Goal: Task Accomplishment & Management: Manage account settings

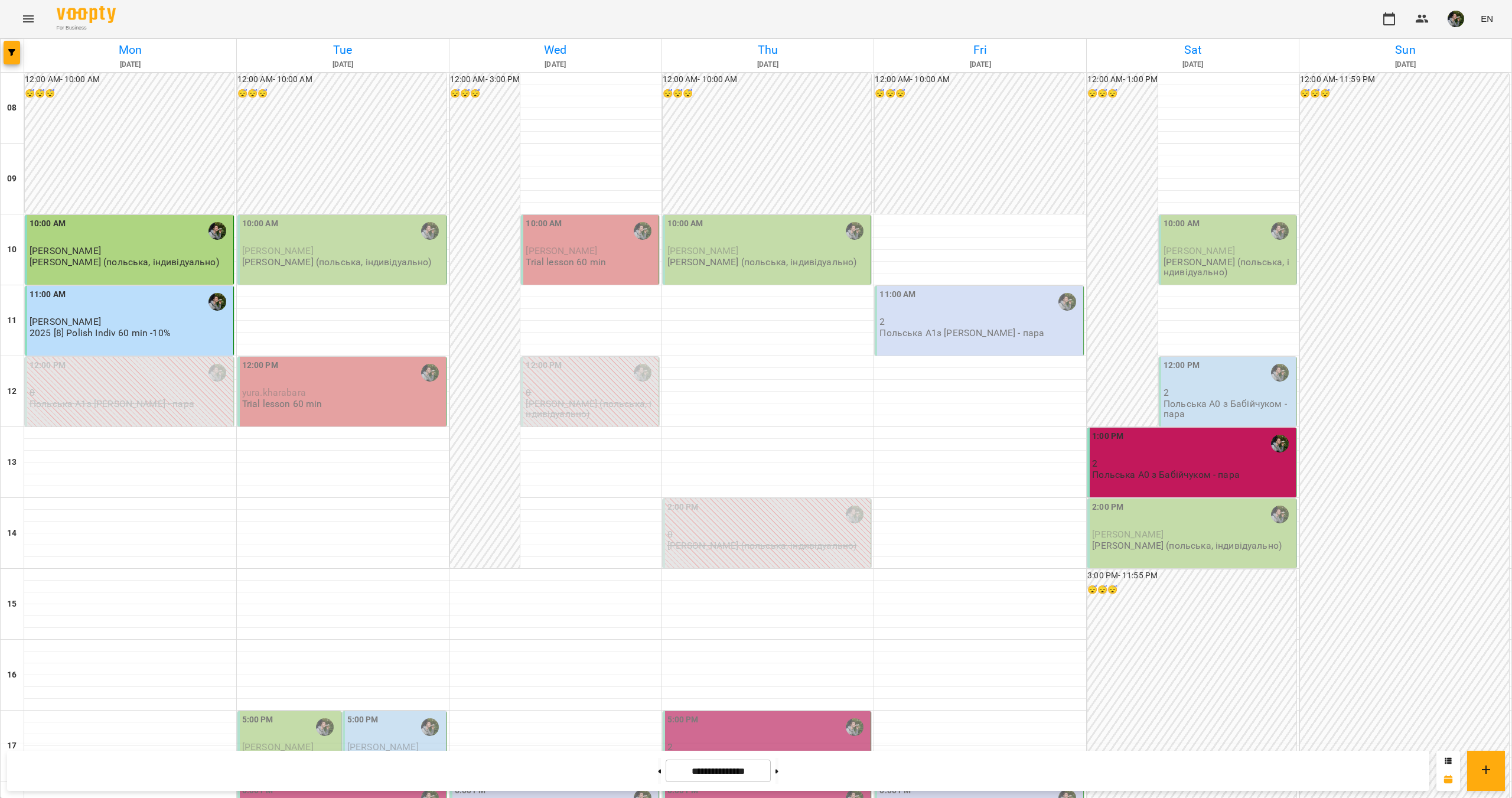
scroll to position [355, 0]
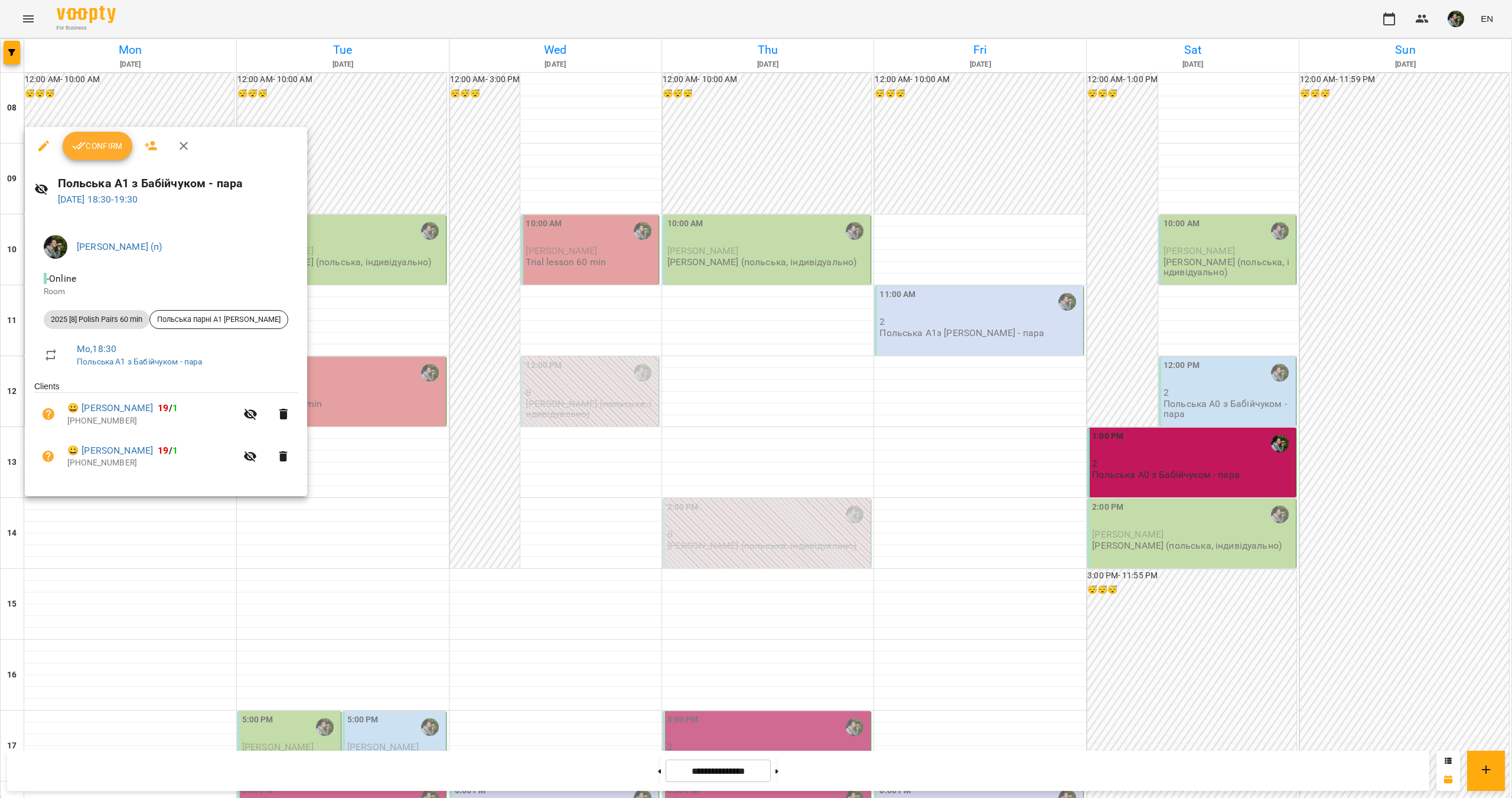
click at [75, 146] on icon "button" at bounding box center [79, 146] width 14 height 14
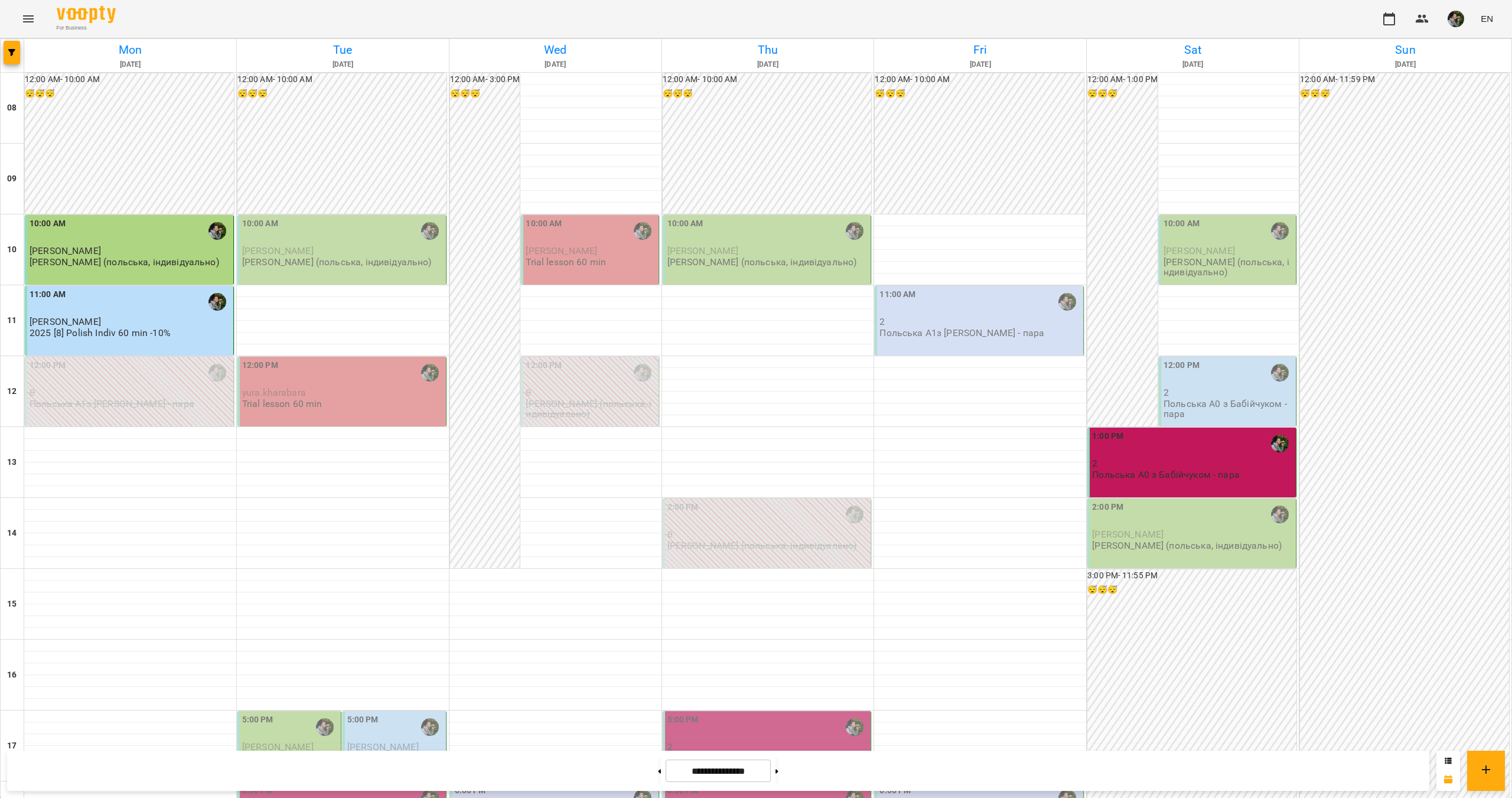
scroll to position [177, 0]
click at [321, 784] on div "6:00 PM" at bounding box center [343, 797] width 201 height 27
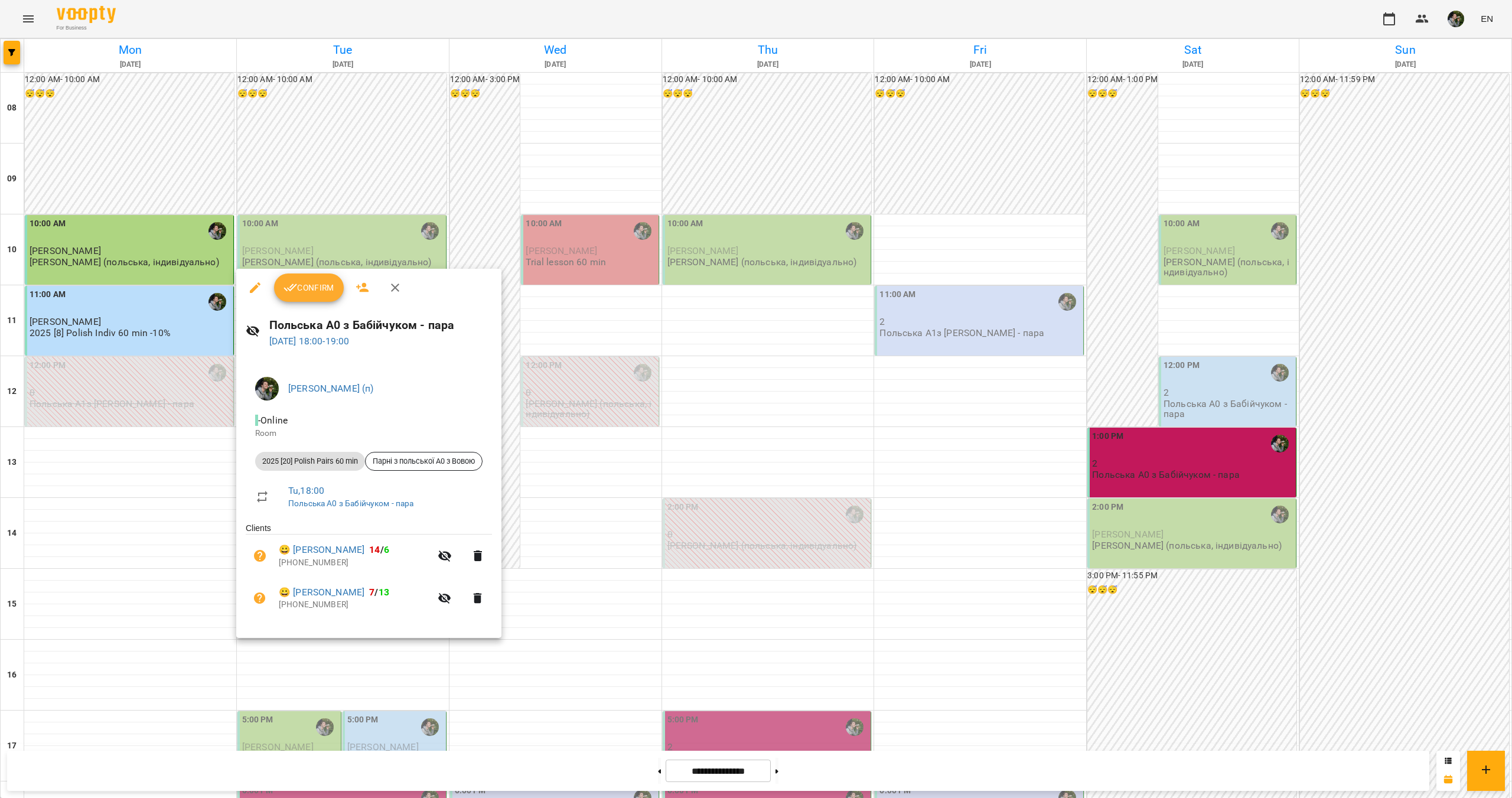
click at [304, 667] on div at bounding box center [756, 399] width 1512 height 798
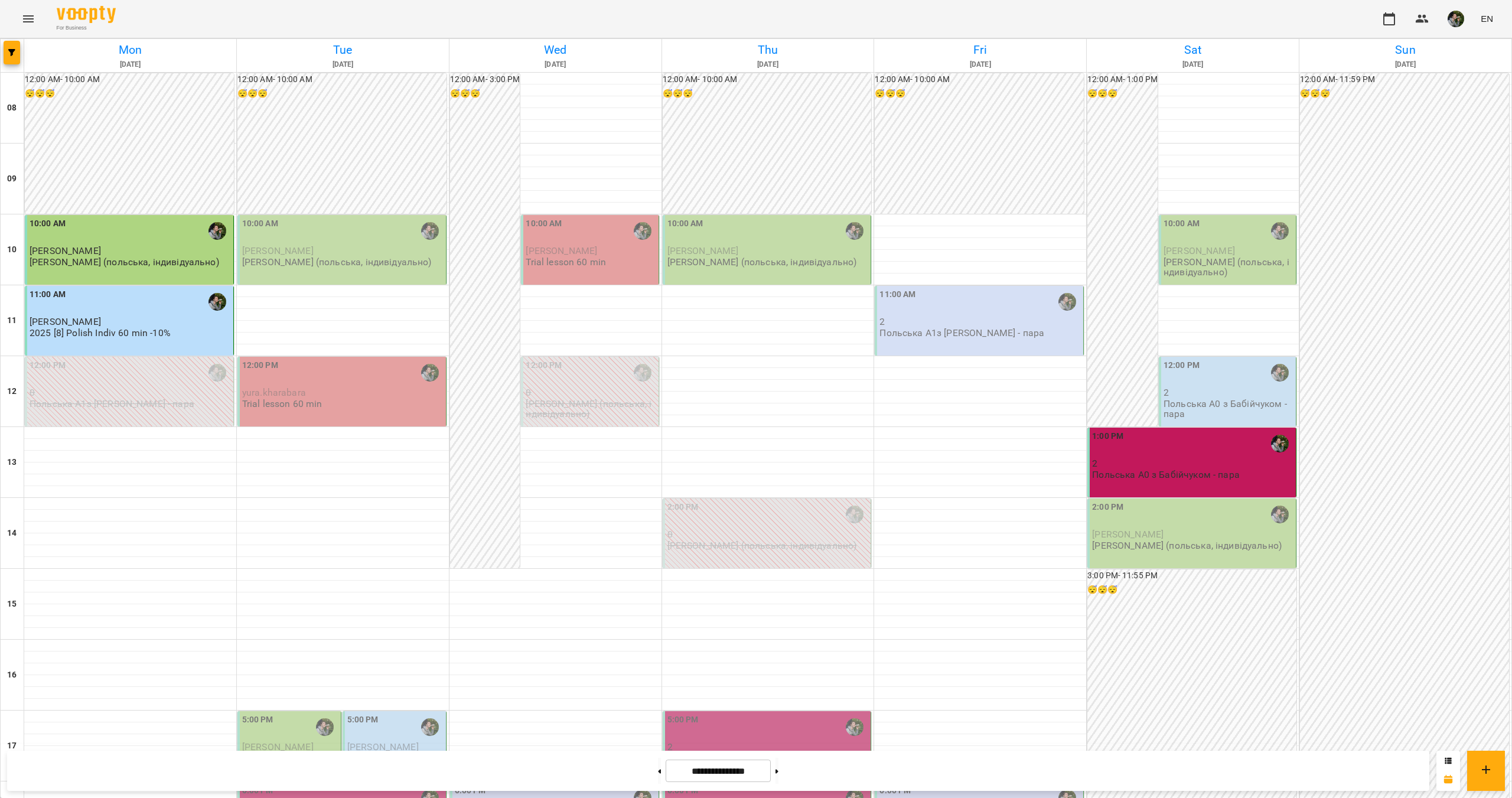
scroll to position [391, 0]
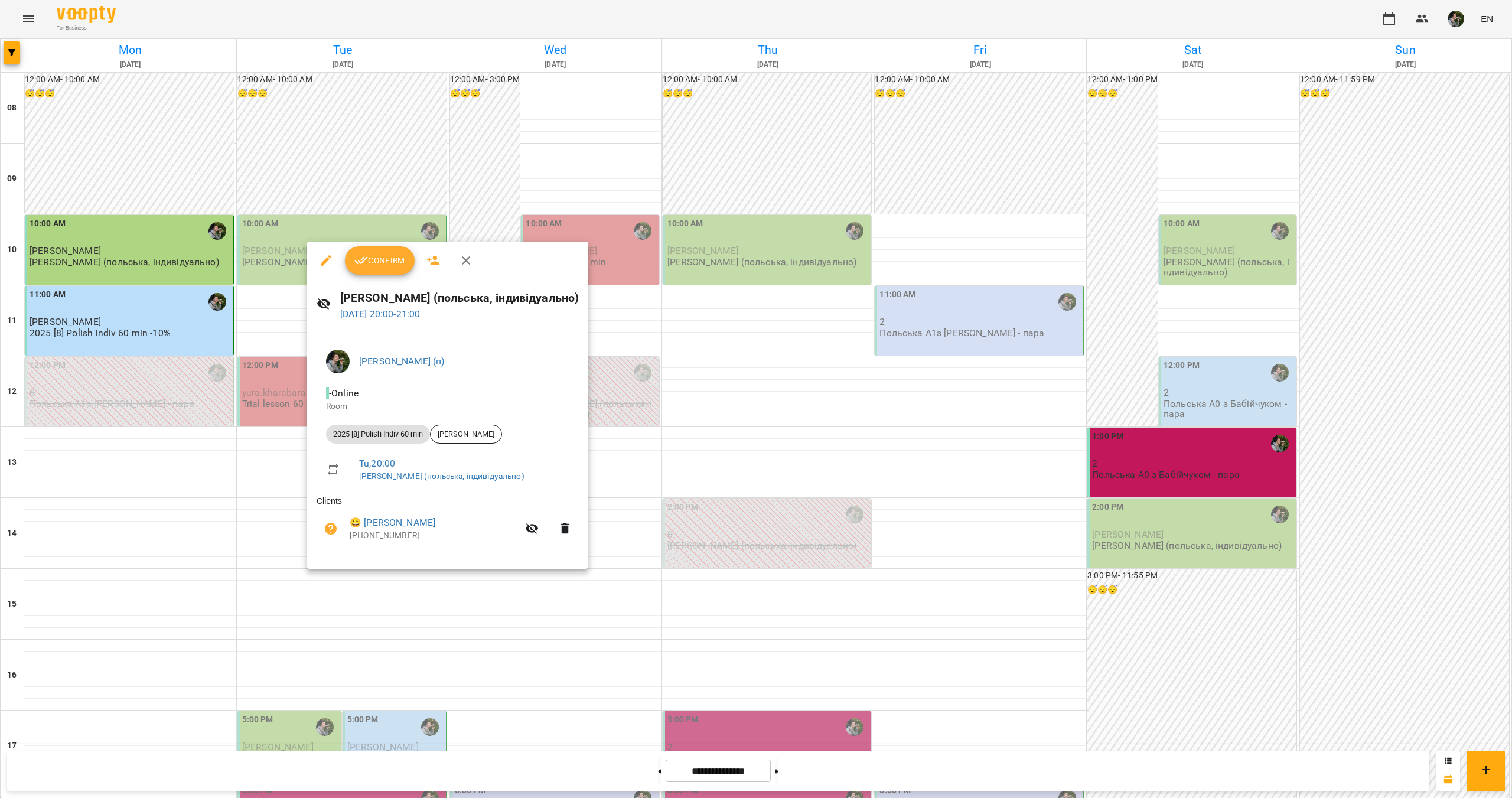
click at [310, 656] on div at bounding box center [756, 399] width 1512 height 798
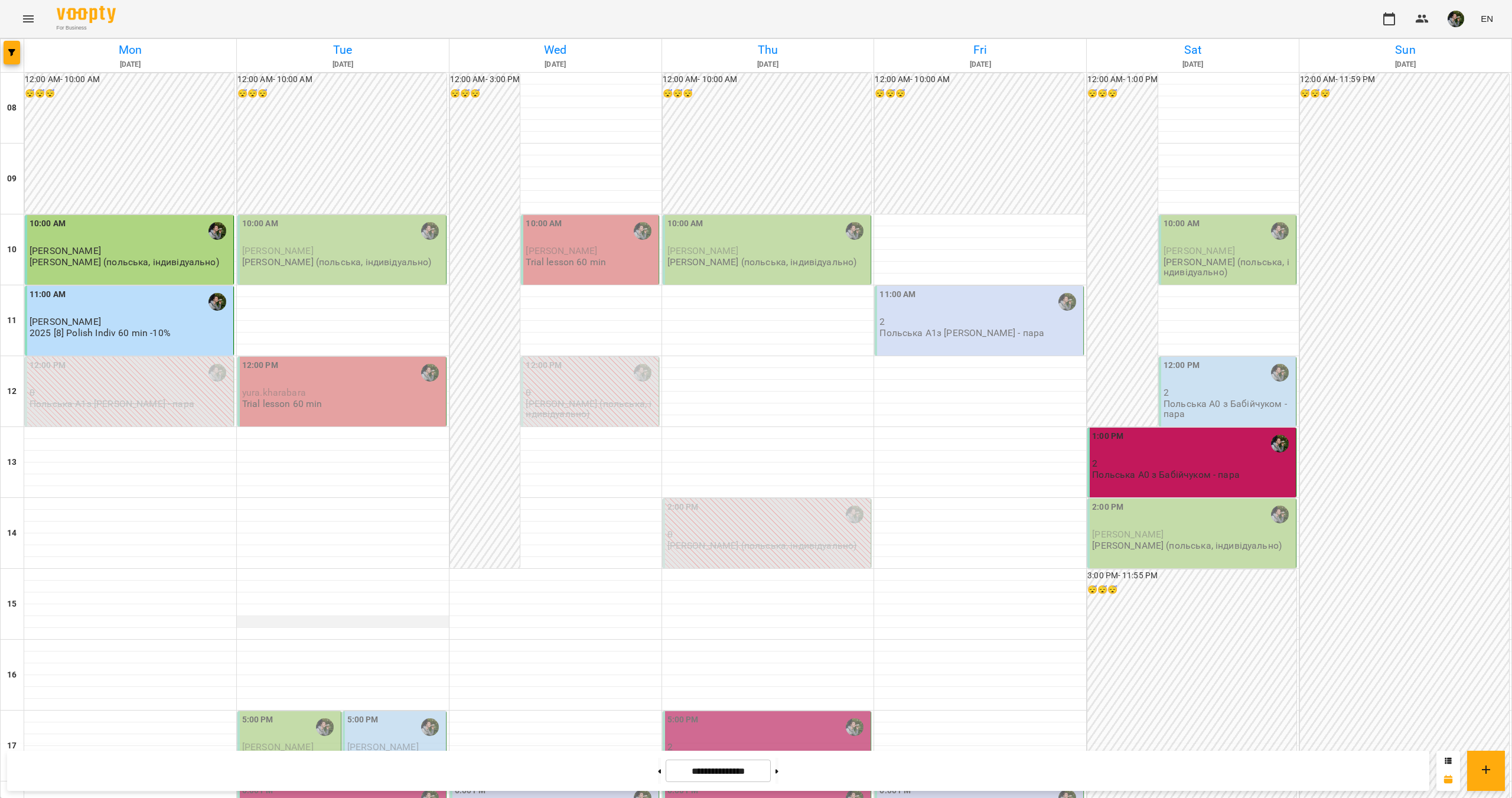
scroll to position [0, 0]
click at [290, 248] on span "[PERSON_NAME]" at bounding box center [278, 251] width 71 height 11
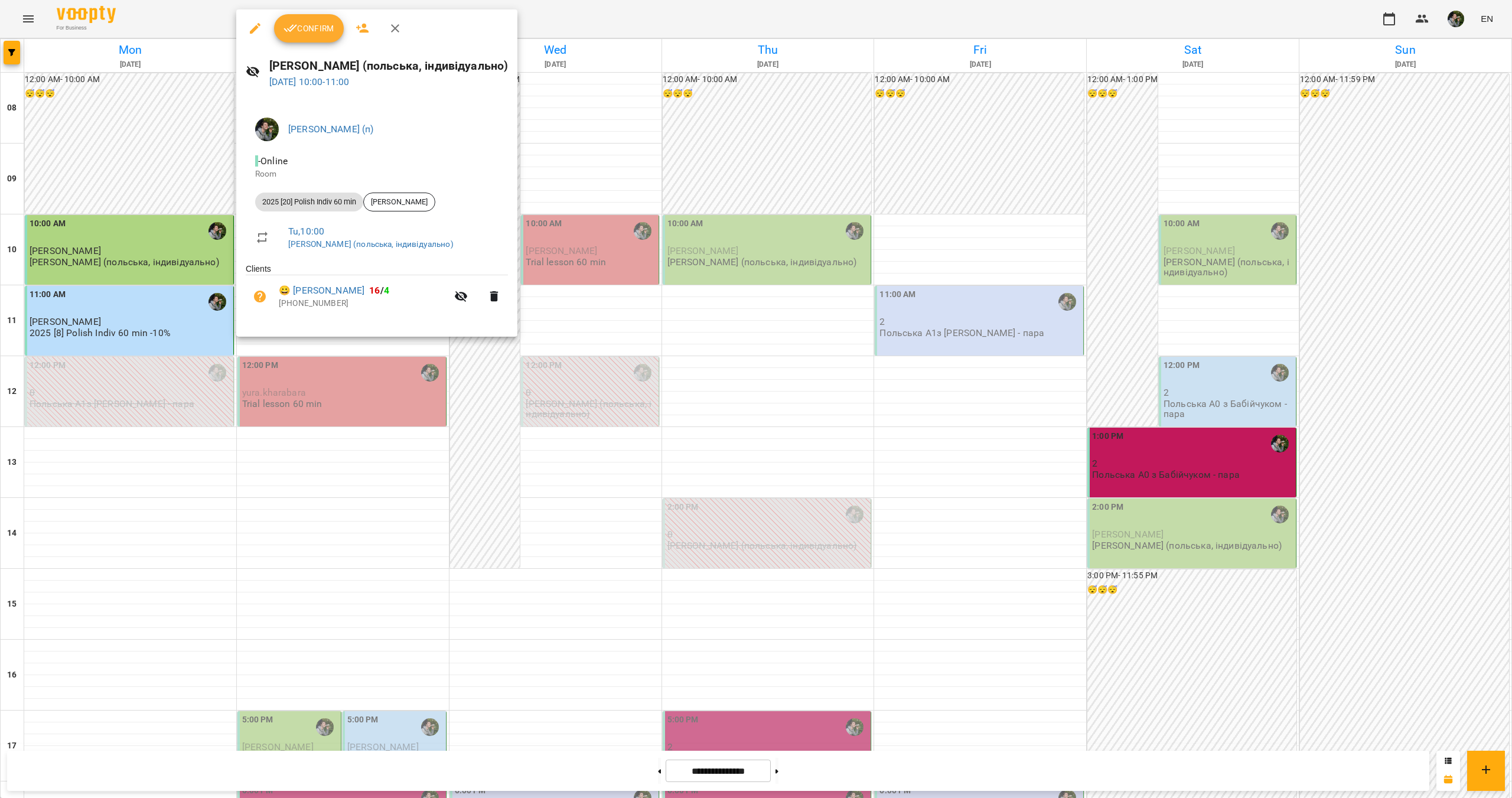
click at [268, 391] on div at bounding box center [756, 399] width 1512 height 798
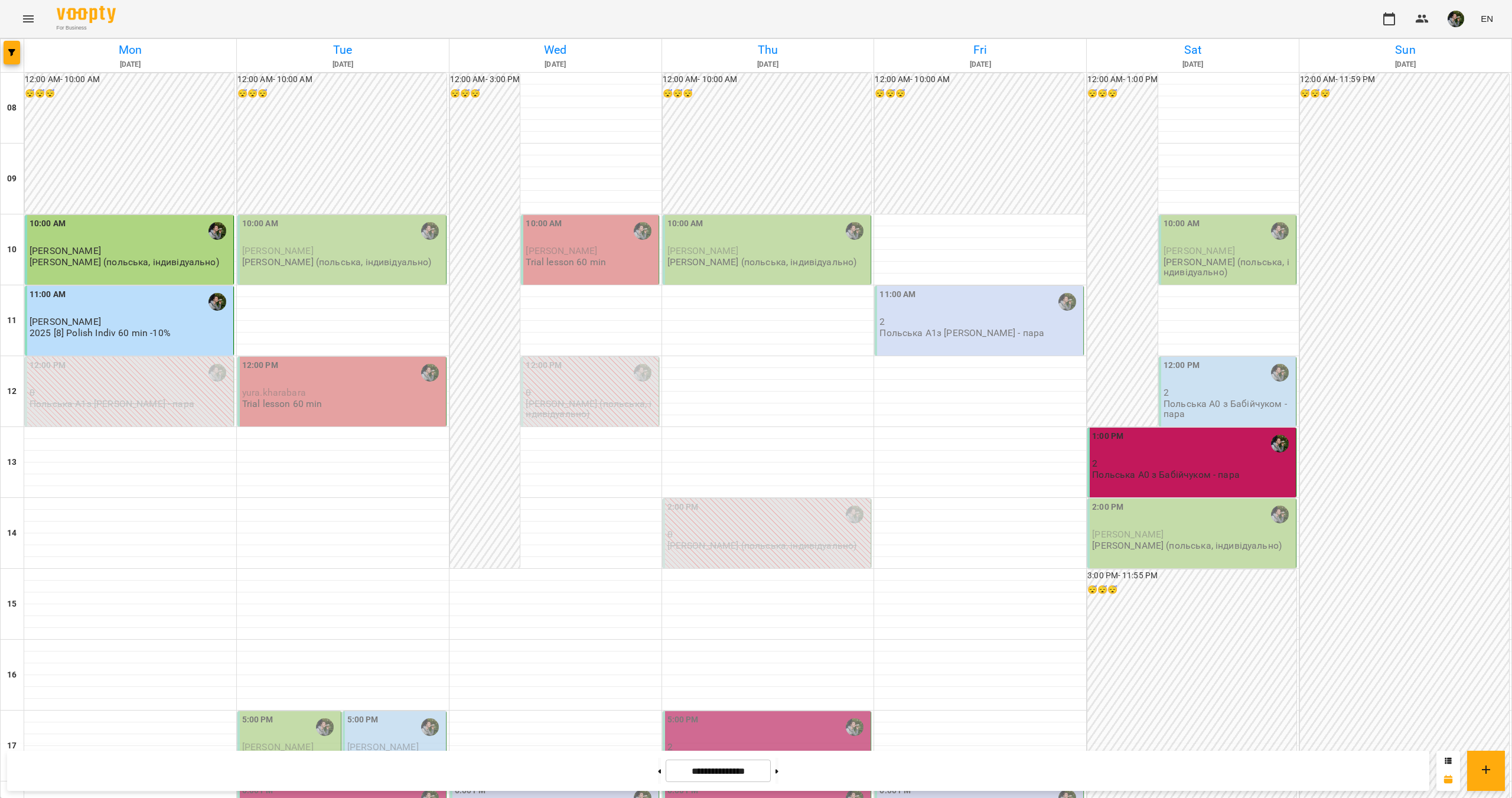
click at [269, 391] on span "yura.kharabara" at bounding box center [274, 392] width 64 height 11
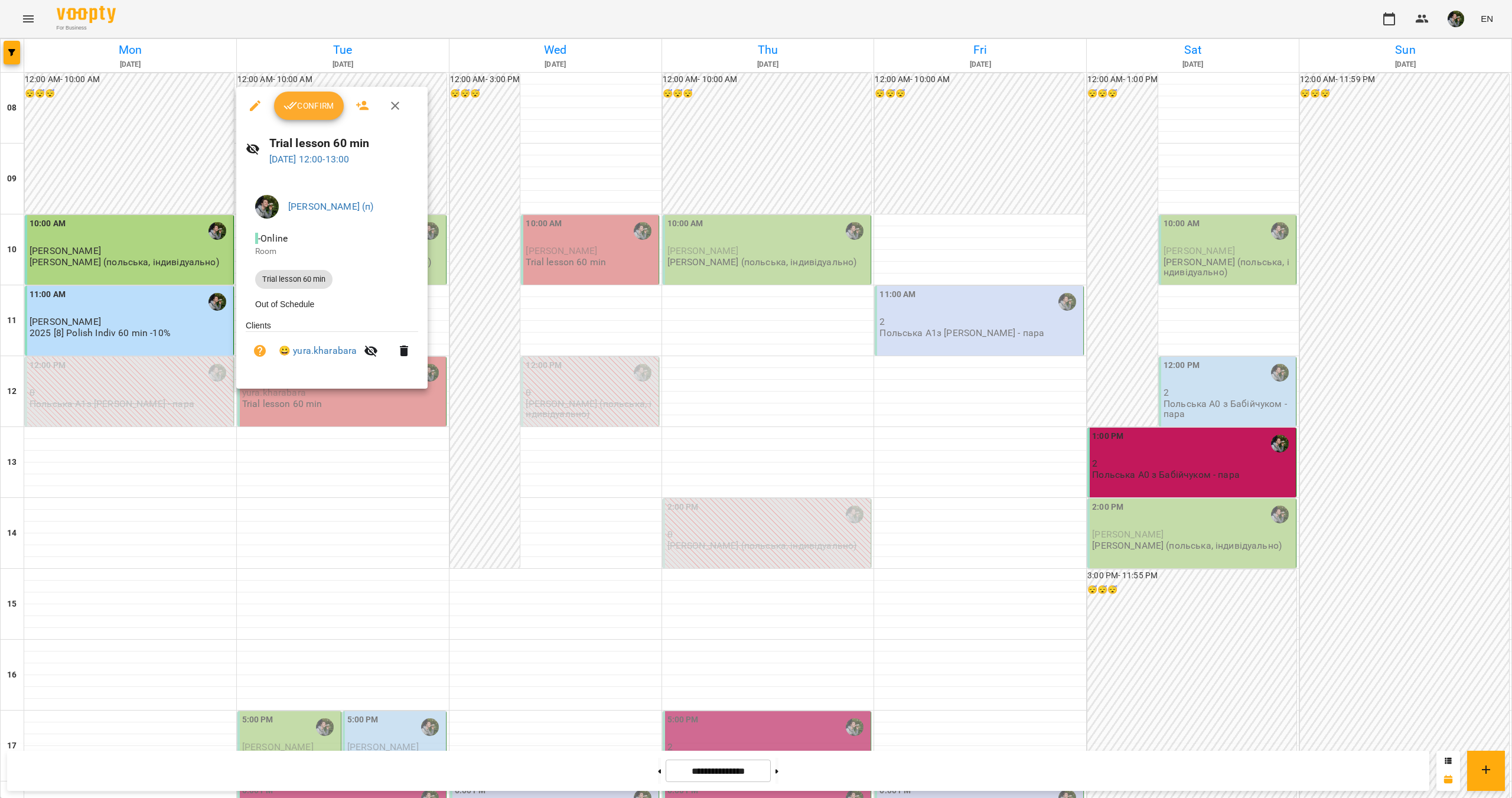
click at [272, 448] on div at bounding box center [756, 399] width 1512 height 798
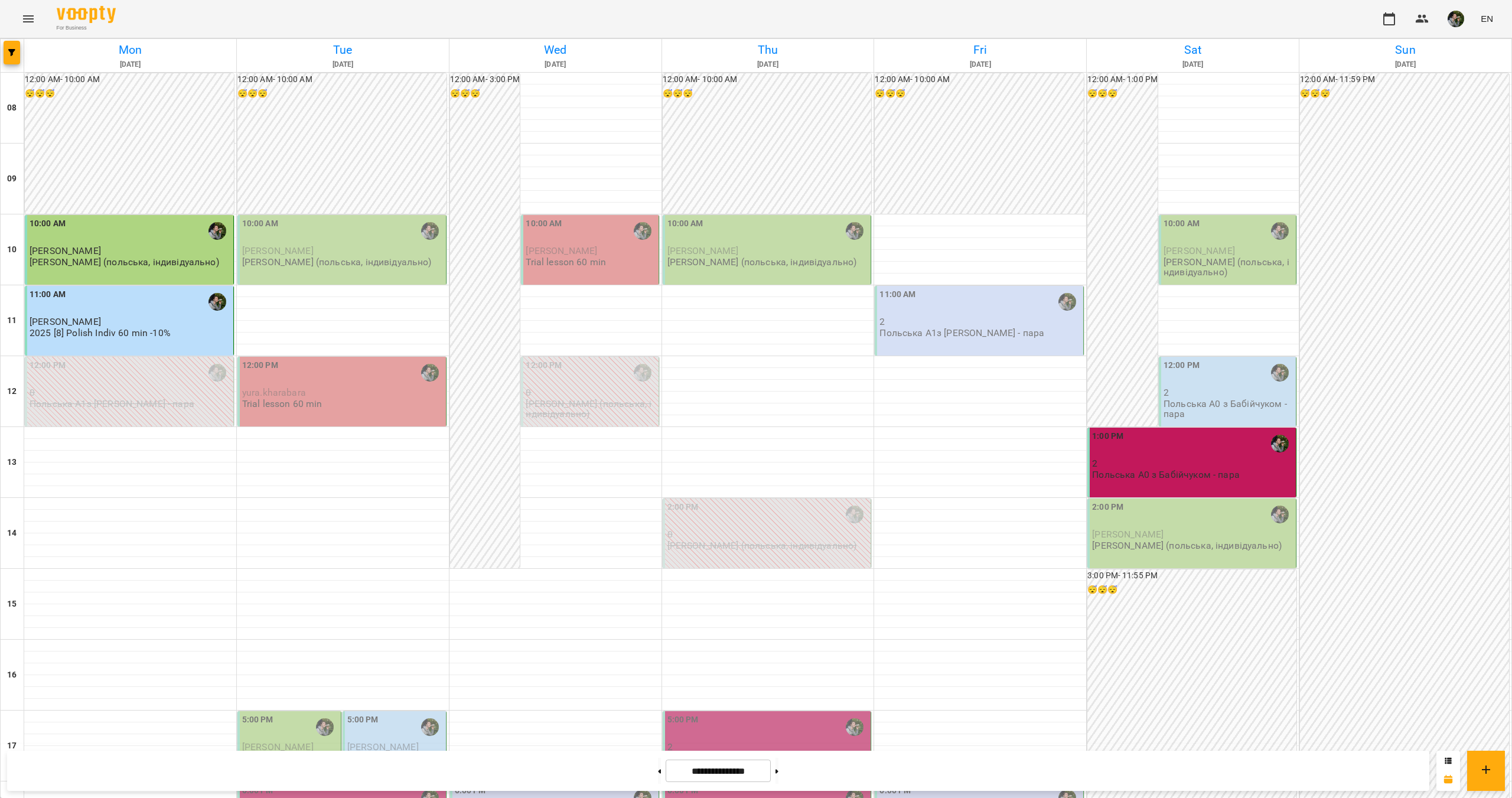
scroll to position [95, 0]
click at [337, 388] on p "yura.kharabara" at bounding box center [343, 393] width 201 height 10
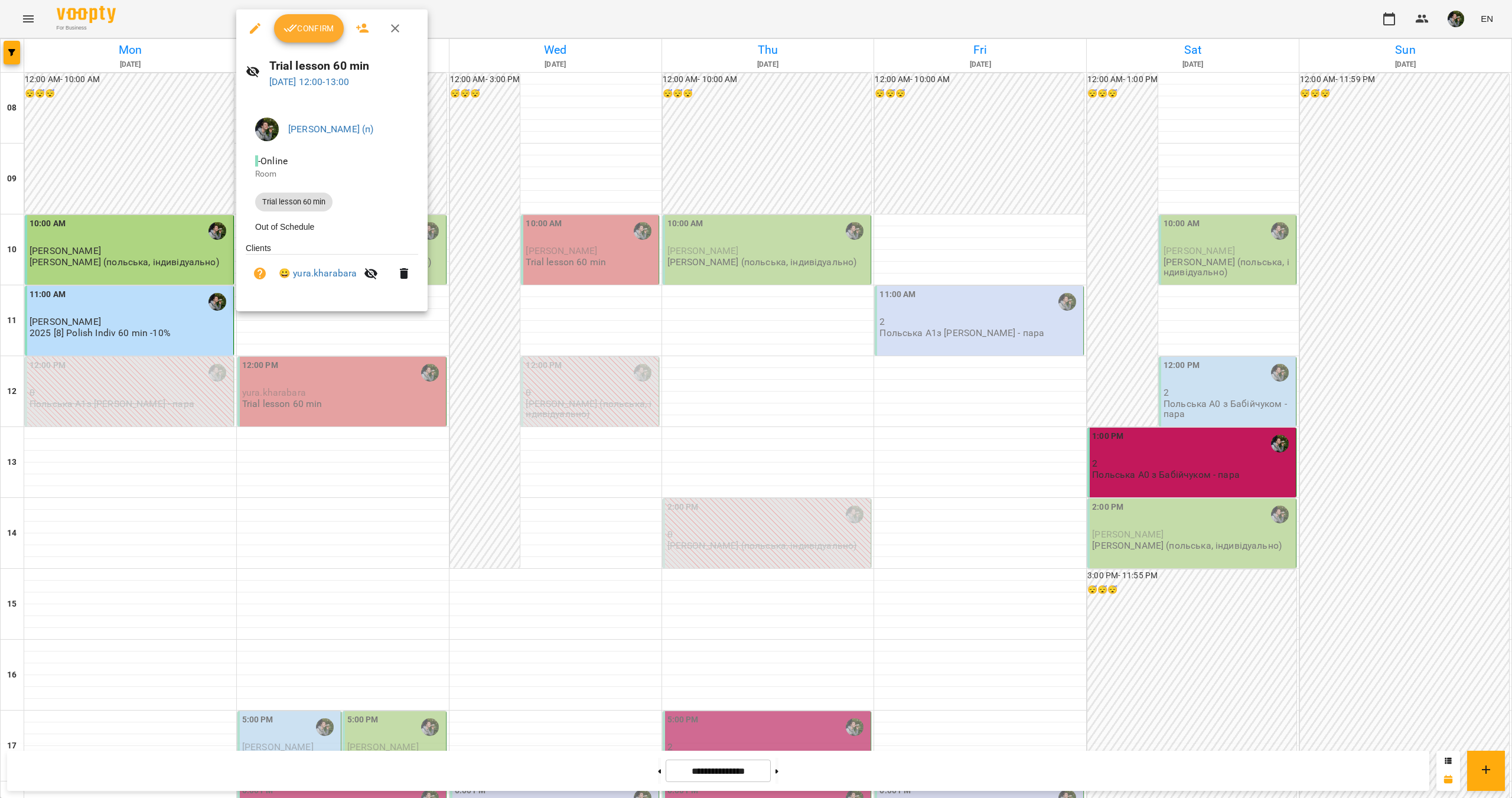
click at [336, 368] on div at bounding box center [756, 399] width 1512 height 798
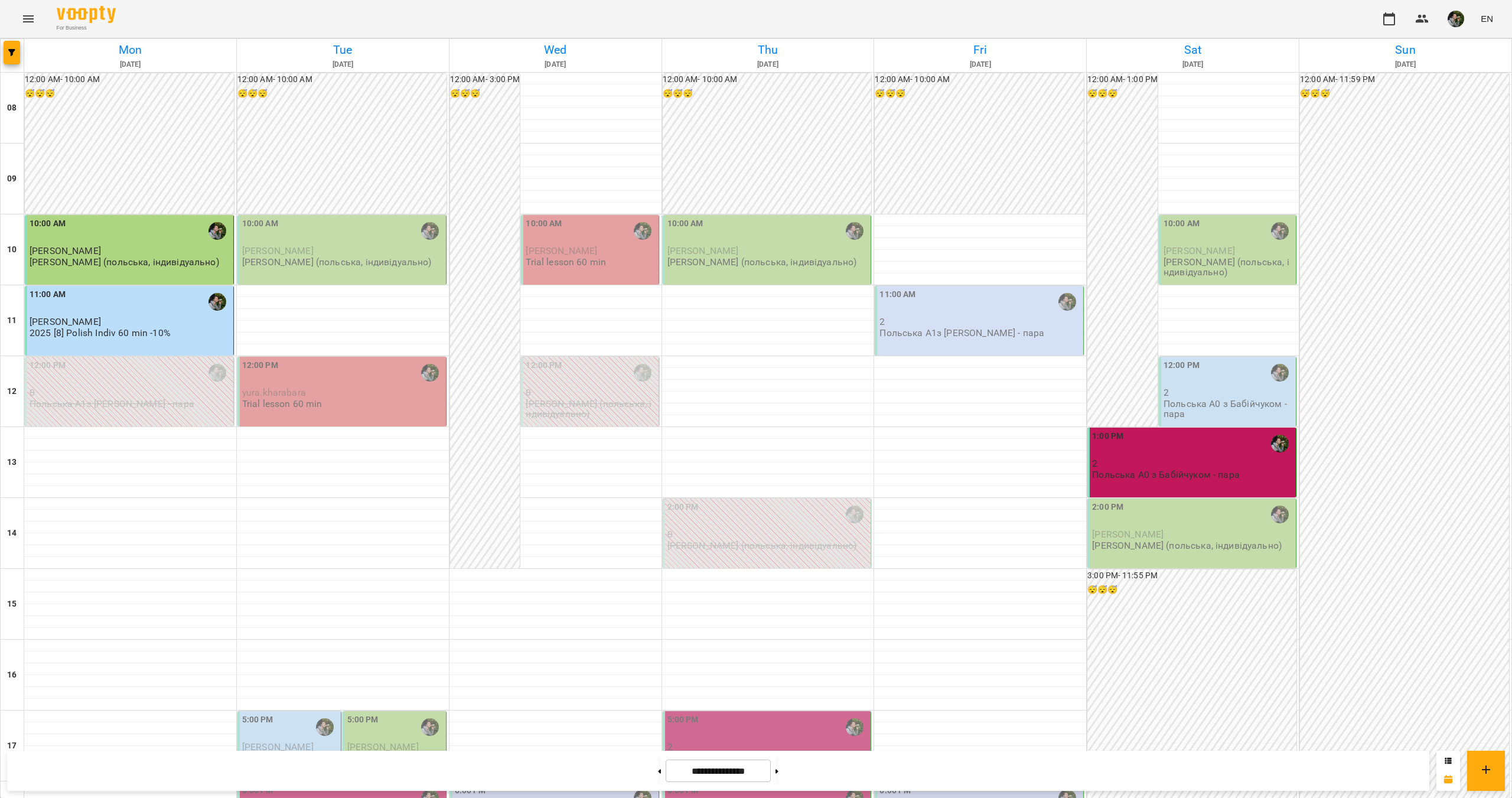
scroll to position [177, 0]
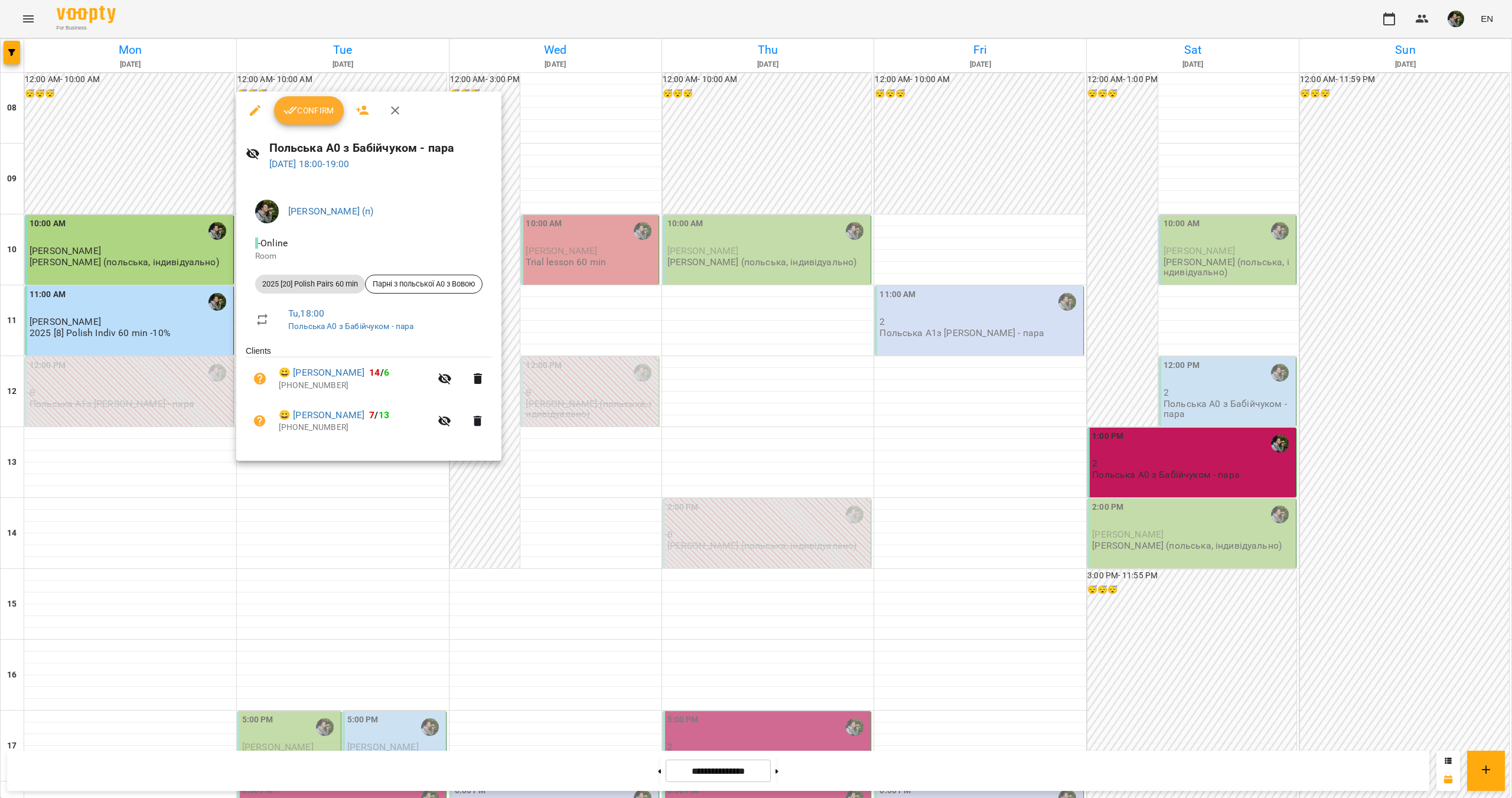
click at [320, 495] on div at bounding box center [756, 399] width 1512 height 798
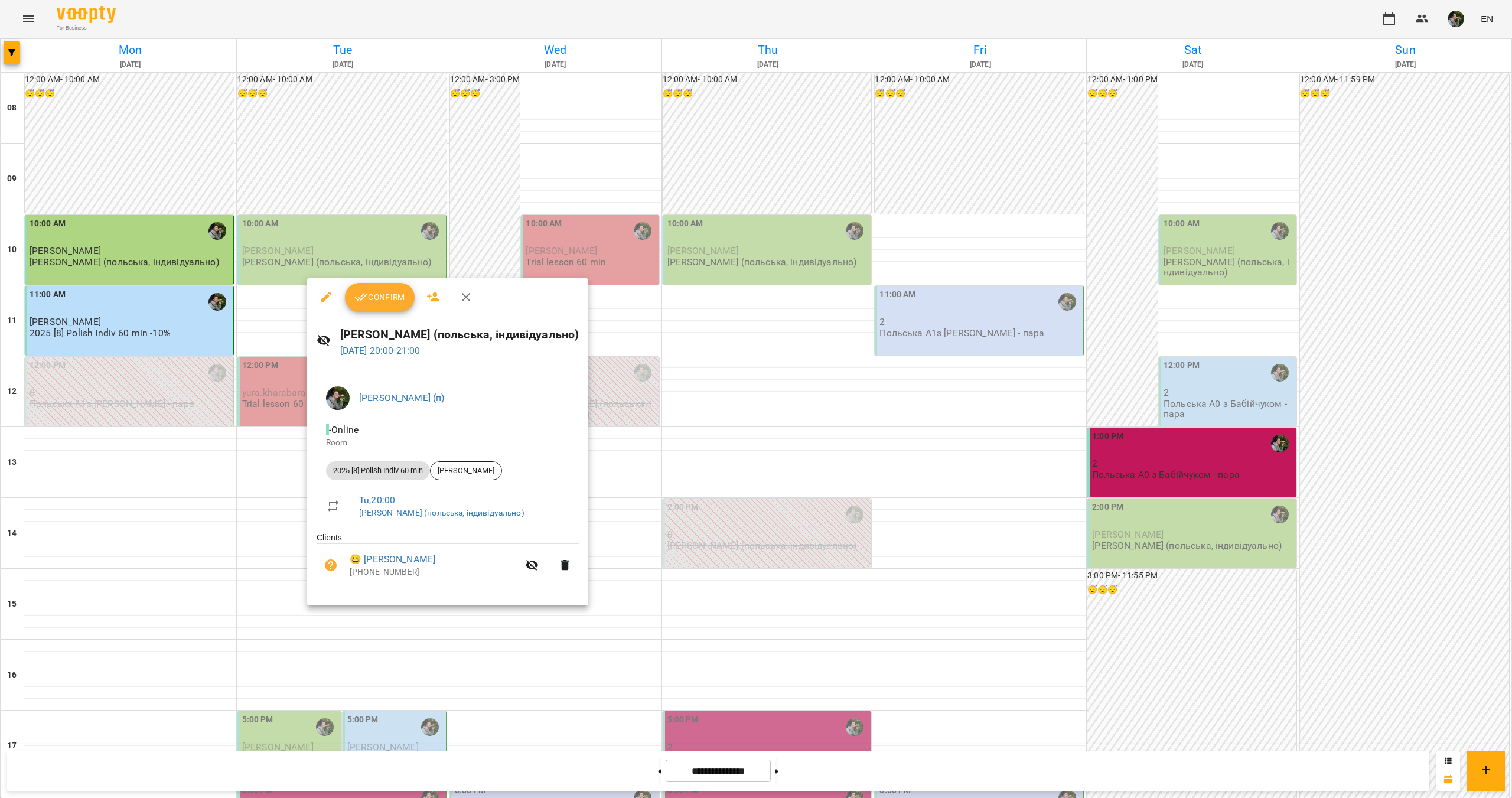
click at [329, 647] on div at bounding box center [756, 399] width 1512 height 798
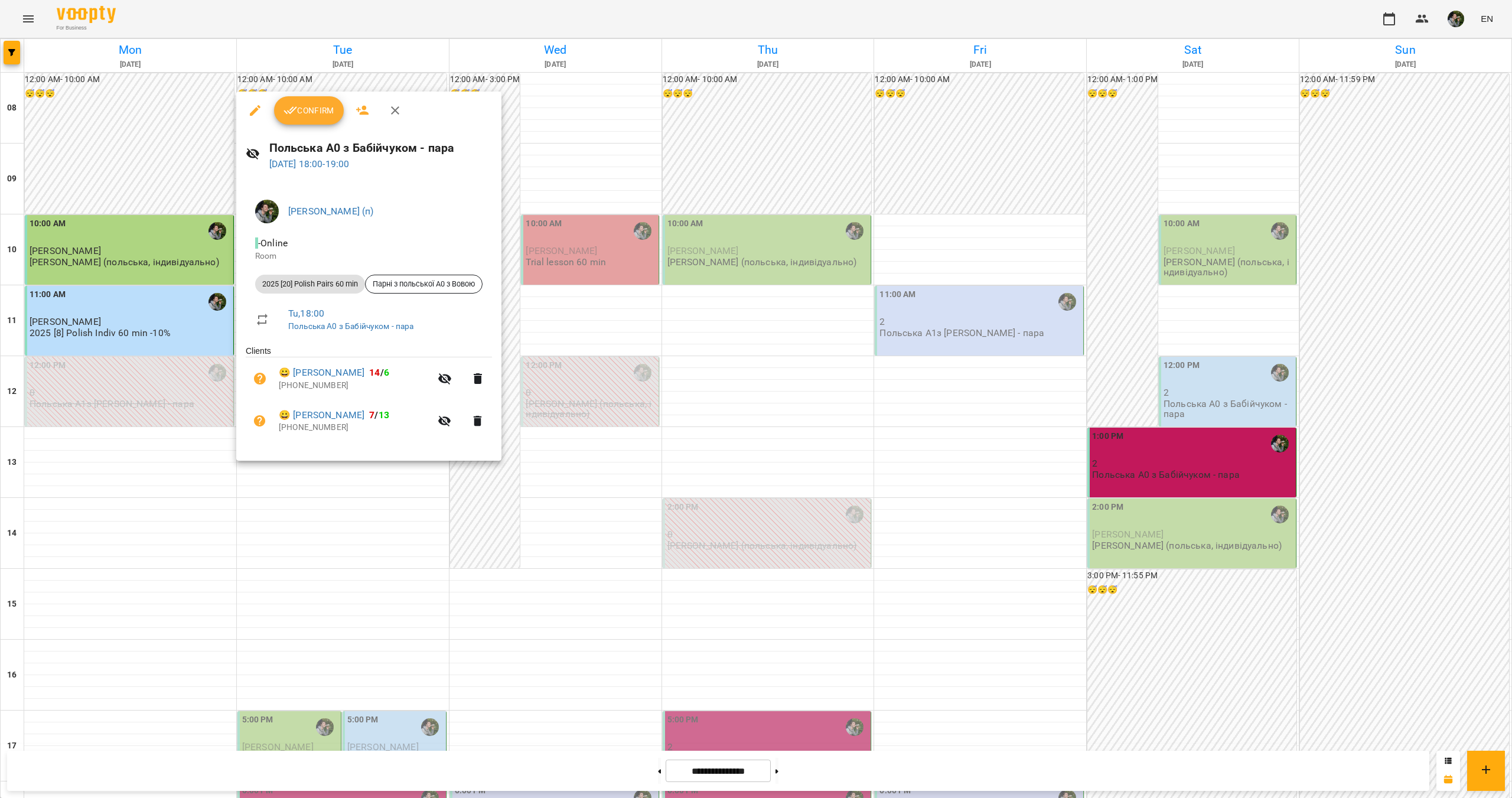
click at [324, 608] on div at bounding box center [756, 399] width 1512 height 798
